Goal: Task Accomplishment & Management: Use online tool/utility

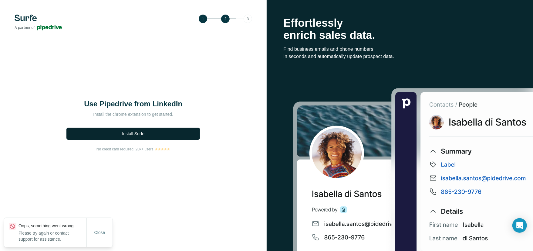
click at [182, 131] on button "Install Surfe" at bounding box center [132, 133] width 133 height 12
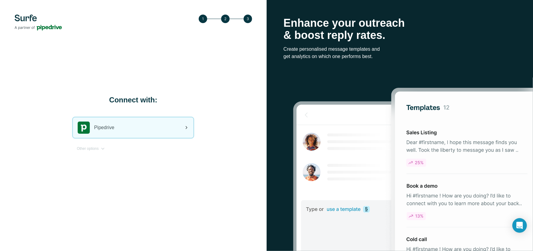
click at [139, 125] on div "Pipedrive" at bounding box center [133, 127] width 121 height 21
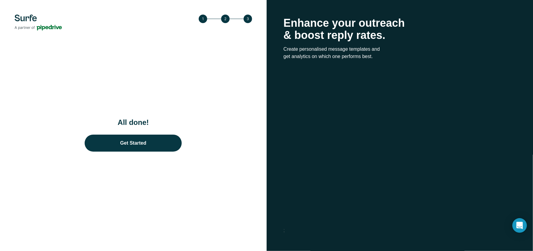
click at [253, 150] on div "All done! Get Started" at bounding box center [133, 125] width 267 height 251
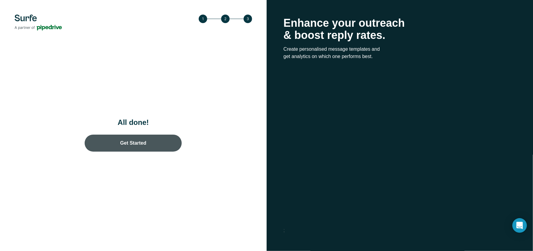
click at [163, 149] on link "Get Started" at bounding box center [133, 142] width 97 height 17
